Goal: Transaction & Acquisition: Purchase product/service

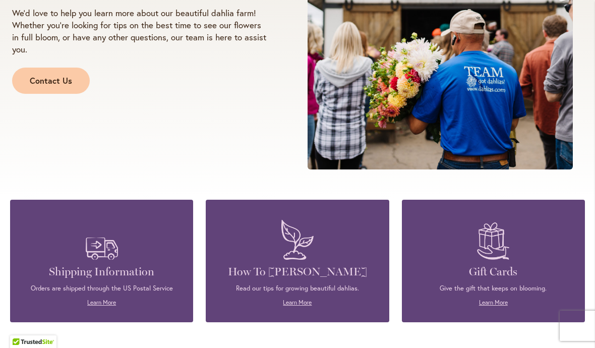
scroll to position [1125, 0]
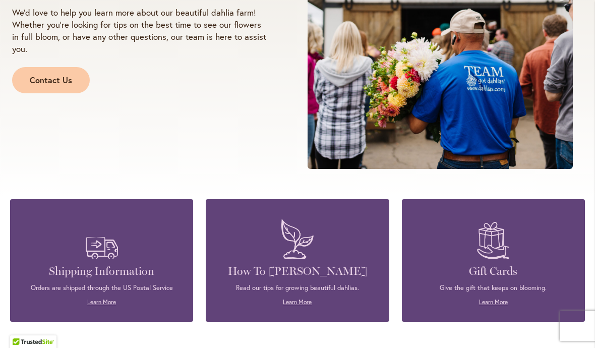
click at [109, 278] on h4 "Shipping Information" at bounding box center [101, 271] width 153 height 14
click at [99, 252] on img at bounding box center [102, 239] width 42 height 50
click at [109, 306] on link "Learn More" at bounding box center [101, 302] width 29 height 8
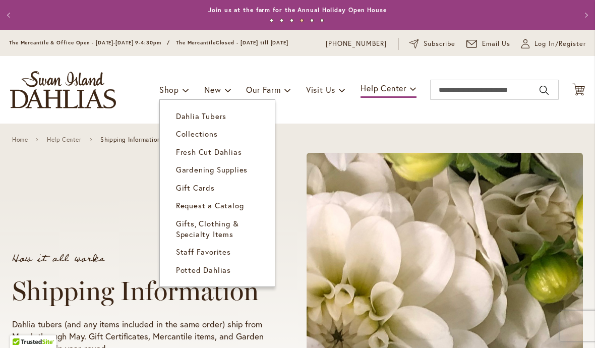
click at [219, 121] on span "Dahlia Tubers" at bounding box center [201, 116] width 50 height 10
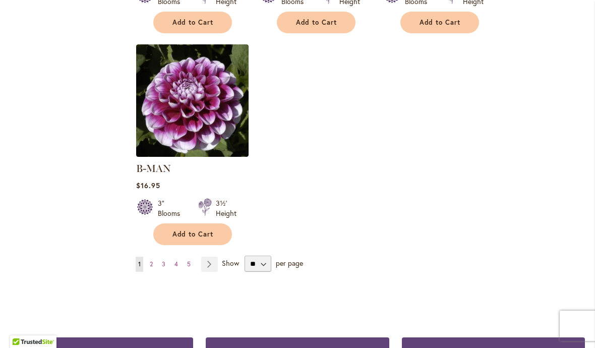
scroll to position [1281, 0]
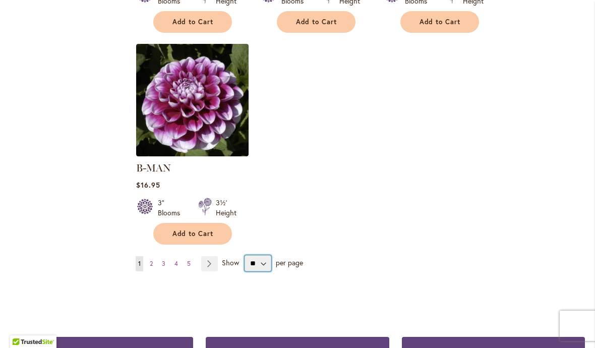
click at [265, 259] on select "** ** ** **" at bounding box center [258, 263] width 27 height 16
select select "**"
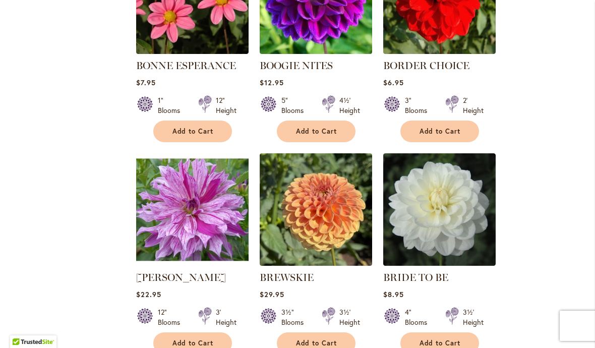
scroll to position [3516, 0]
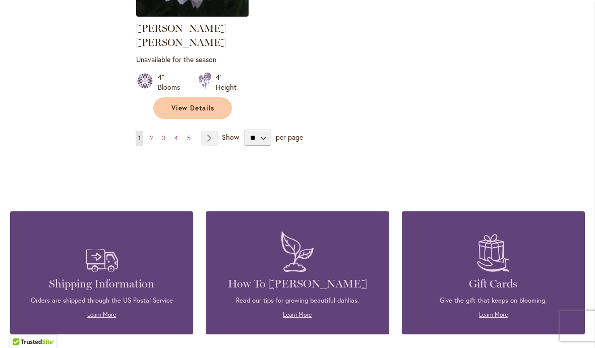
scroll to position [4839, 0]
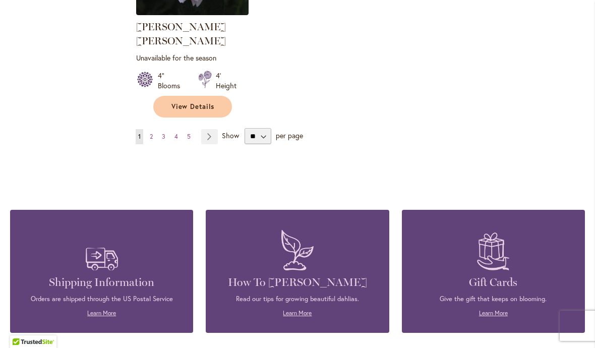
click at [155, 129] on link "Page 2" at bounding box center [151, 136] width 8 height 15
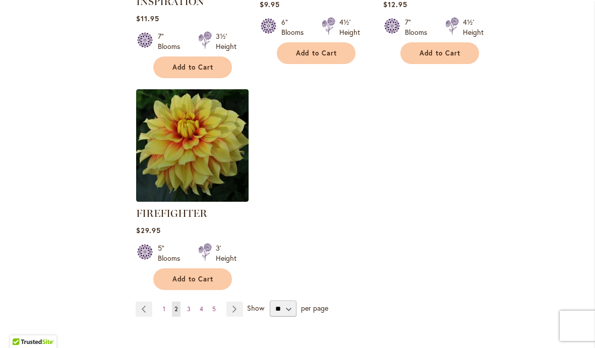
scroll to position [4753, 0]
click at [237, 301] on link "Page Next" at bounding box center [234, 308] width 17 height 15
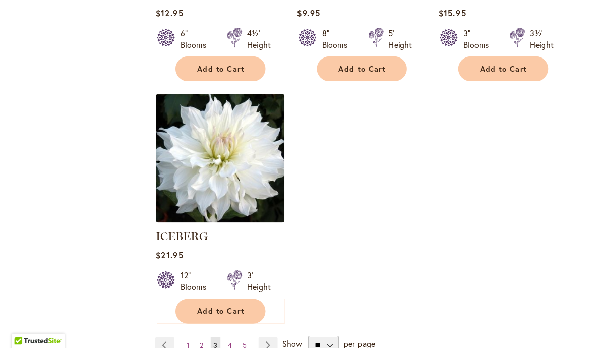
scroll to position [4739, 0]
click at [239, 338] on link "Page Next" at bounding box center [234, 345] width 17 height 15
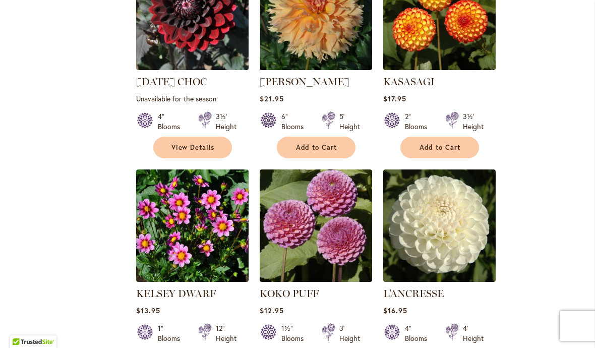
scroll to position [1815, 0]
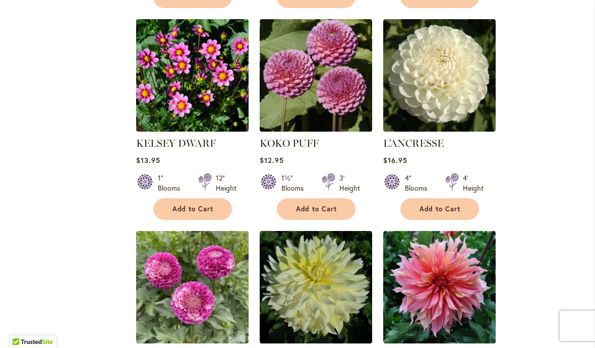
scroll to position [1967, 0]
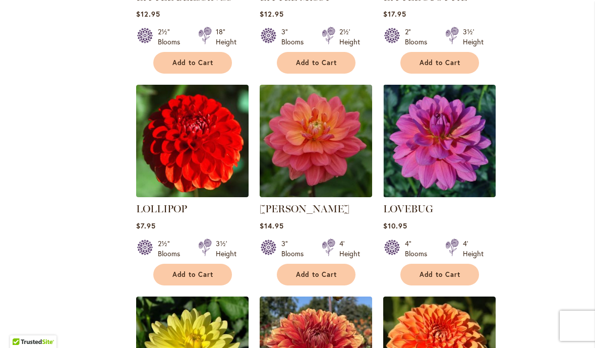
scroll to position [3425, 0]
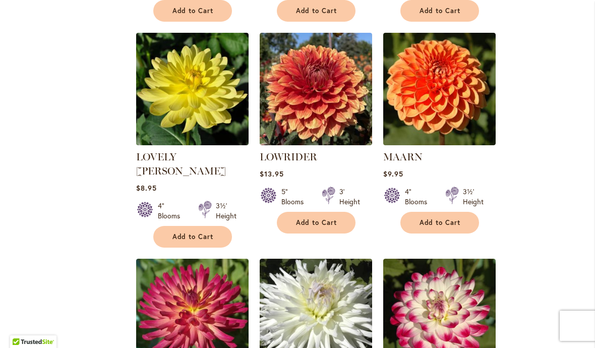
scroll to position [3689, 0]
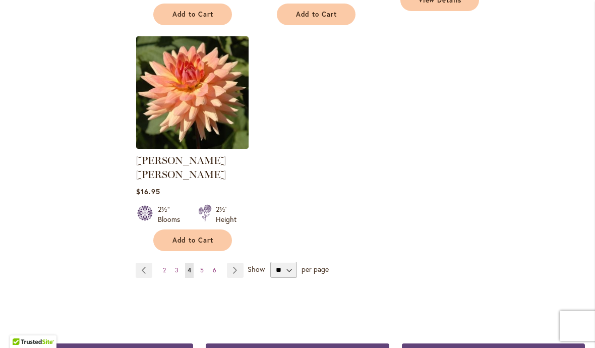
scroll to position [4773, 0]
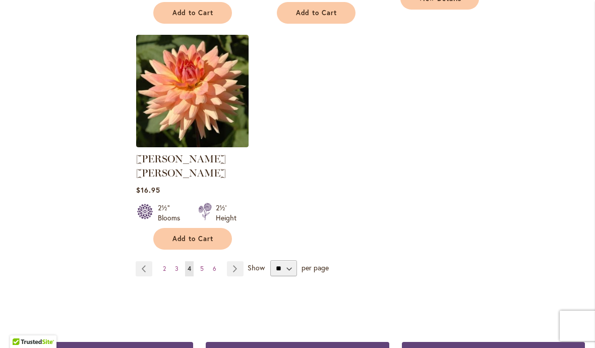
click at [236, 261] on link "Page Next" at bounding box center [235, 268] width 17 height 15
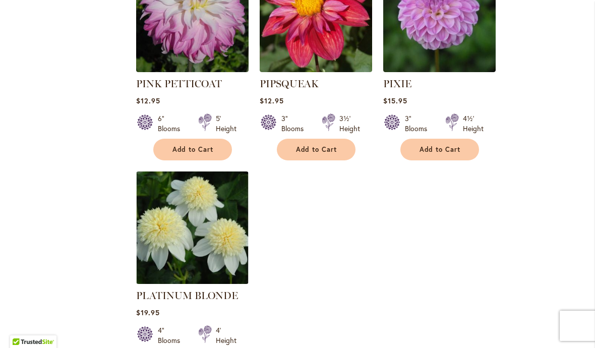
scroll to position [4656, 0]
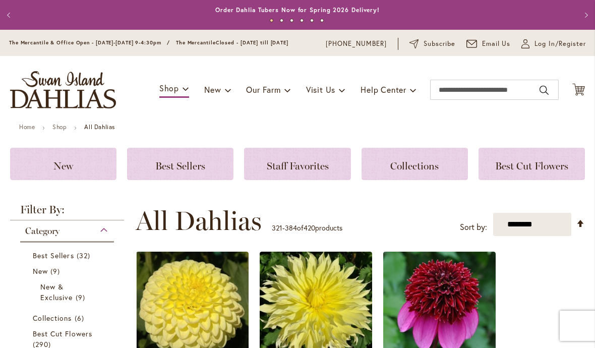
scroll to position [252, 0]
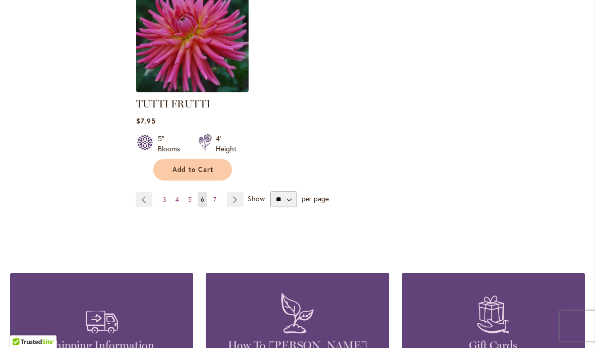
scroll to position [4776, 0]
click at [239, 192] on link "Page Next" at bounding box center [235, 199] width 17 height 15
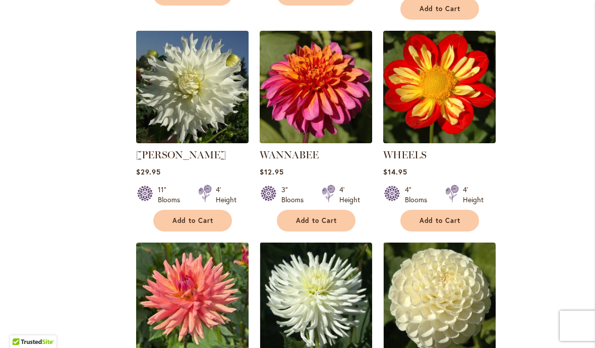
scroll to position [870, 0]
